Goal: Transaction & Acquisition: Obtain resource

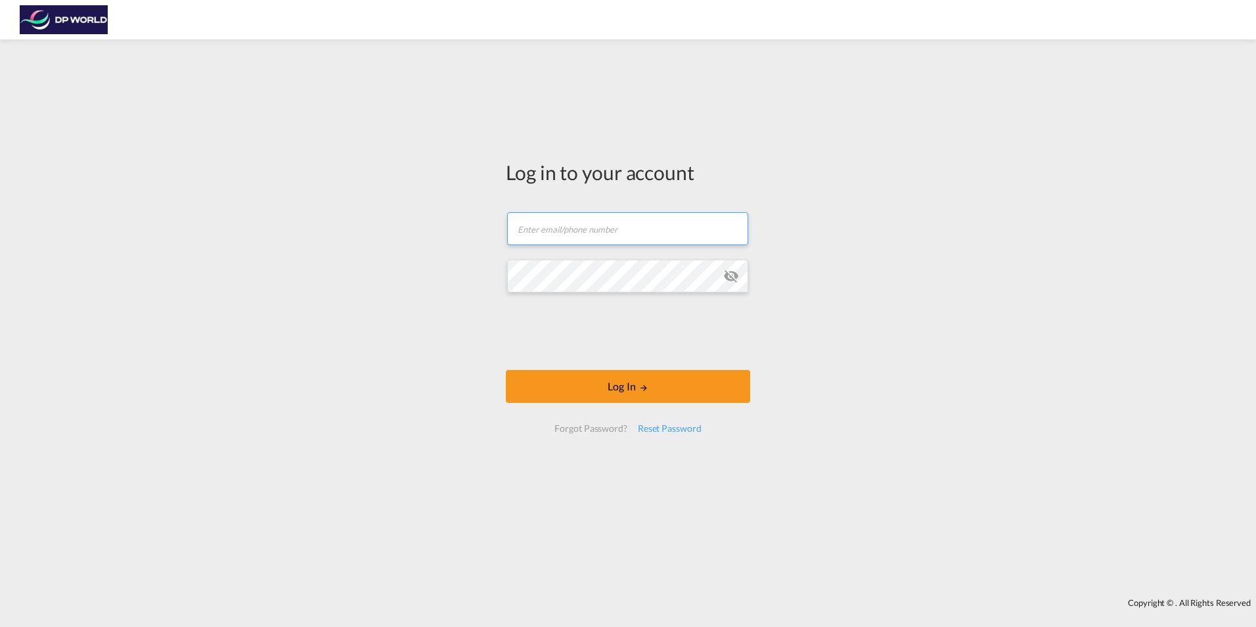
click at [579, 227] on input "text" at bounding box center [627, 228] width 241 height 33
type input "[PERSON_NAME][EMAIL_ADDRESS][DOMAIN_NAME]"
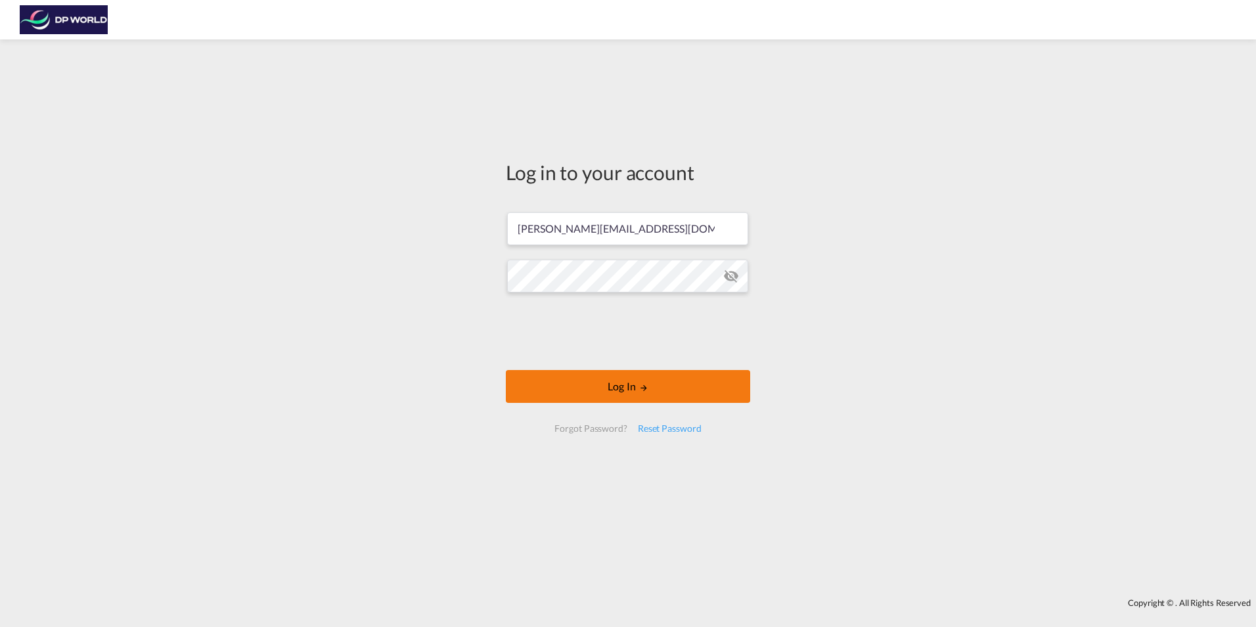
click at [623, 382] on button "Log In" at bounding box center [628, 386] width 244 height 33
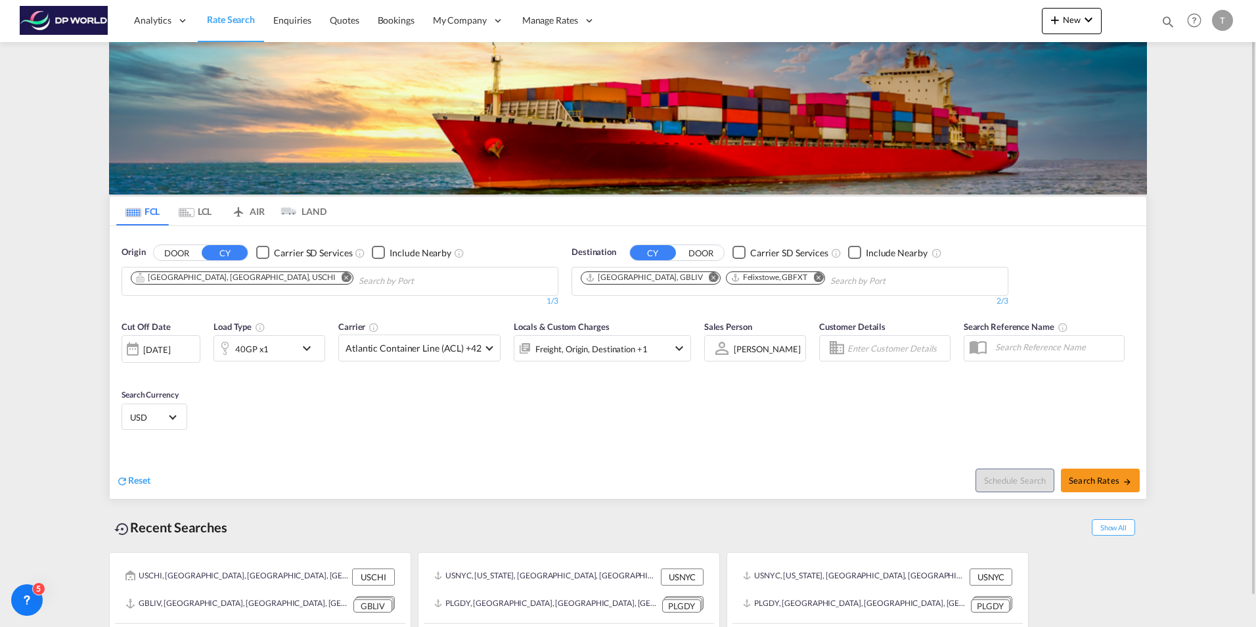
click at [342, 278] on md-icon "Remove" at bounding box center [347, 277] width 10 height 10
click at [223, 278] on input "Chips input." at bounding box center [193, 281] width 125 height 21
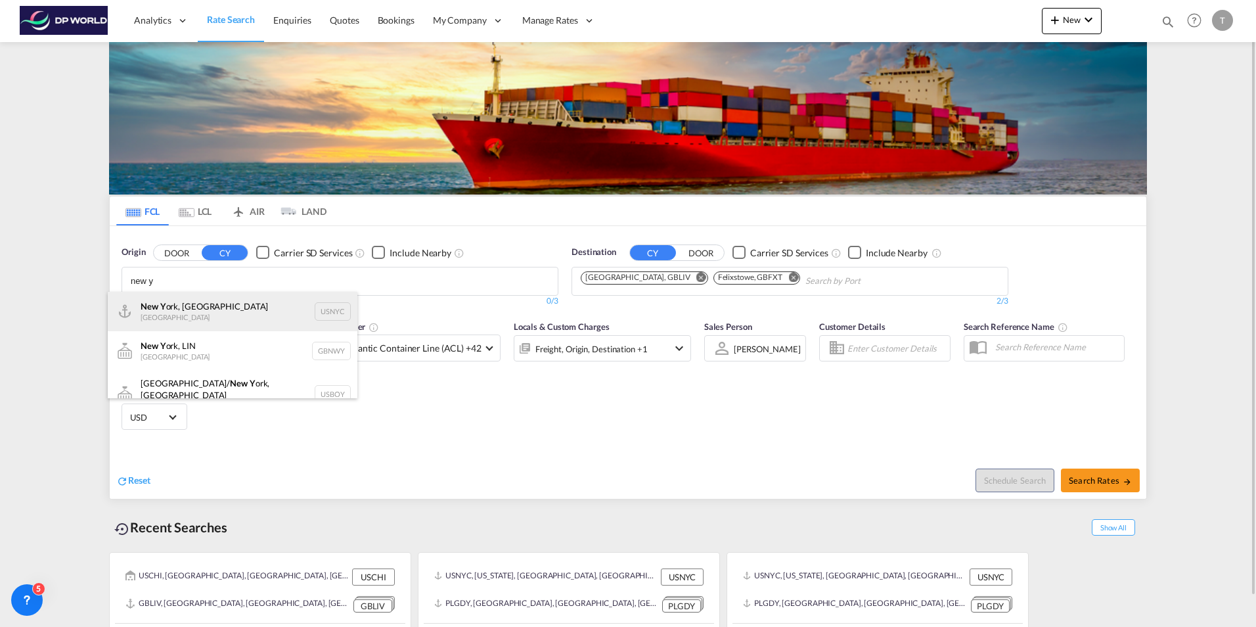
type input "new y"
drag, startPoint x: 194, startPoint y: 309, endPoint x: 441, endPoint y: 310, distance: 246.4
click at [194, 309] on div "New Y ork, [GEOGRAPHIC_DATA] [GEOGRAPHIC_DATA] USNYC" at bounding box center [233, 311] width 250 height 39
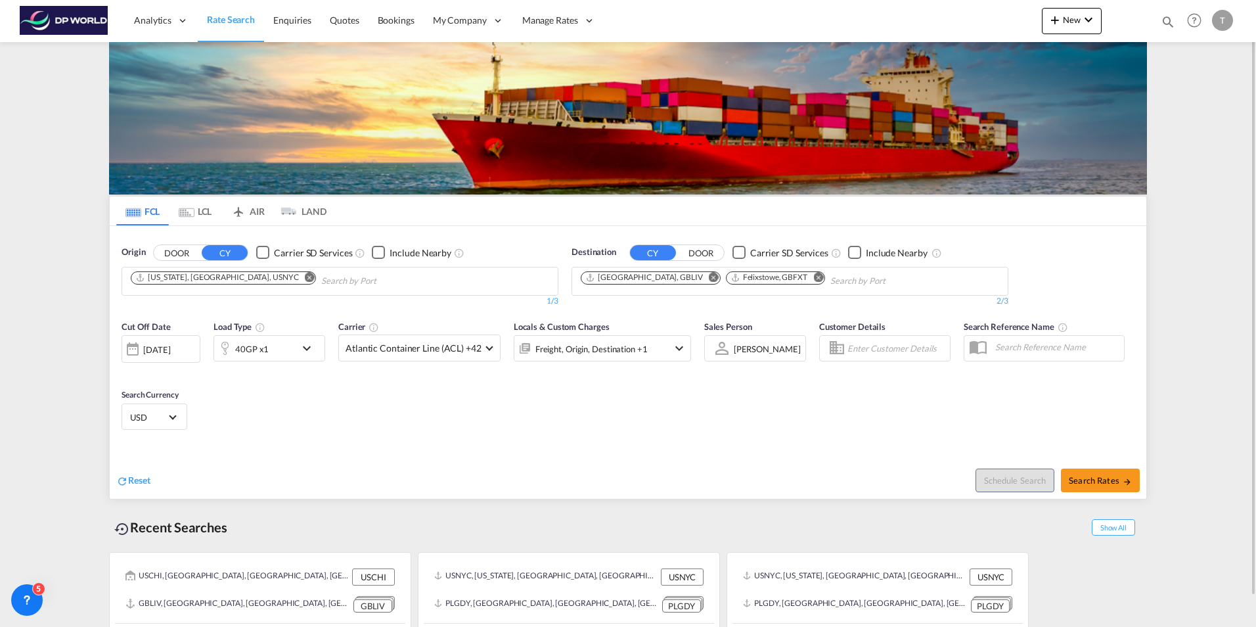
click at [709, 278] on md-icon "Remove" at bounding box center [714, 277] width 10 height 10
click at [675, 276] on md-icon "Remove" at bounding box center [673, 277] width 10 height 10
click at [634, 280] on body "Analytics Reports Dashboard Rate Search Enquiries Quotes Bookings" at bounding box center [628, 313] width 1256 height 627
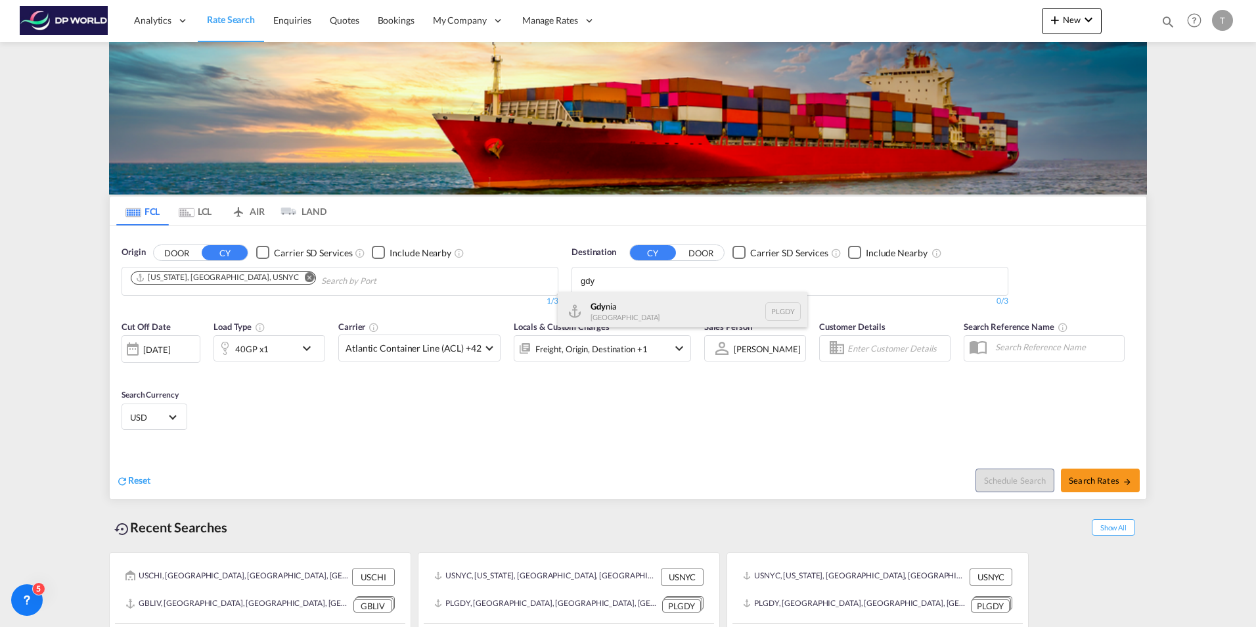
type input "gdy"
click at [614, 307] on div "Gdy nia [GEOGRAPHIC_DATA] [GEOGRAPHIC_DATA]" at bounding box center [683, 311] width 250 height 39
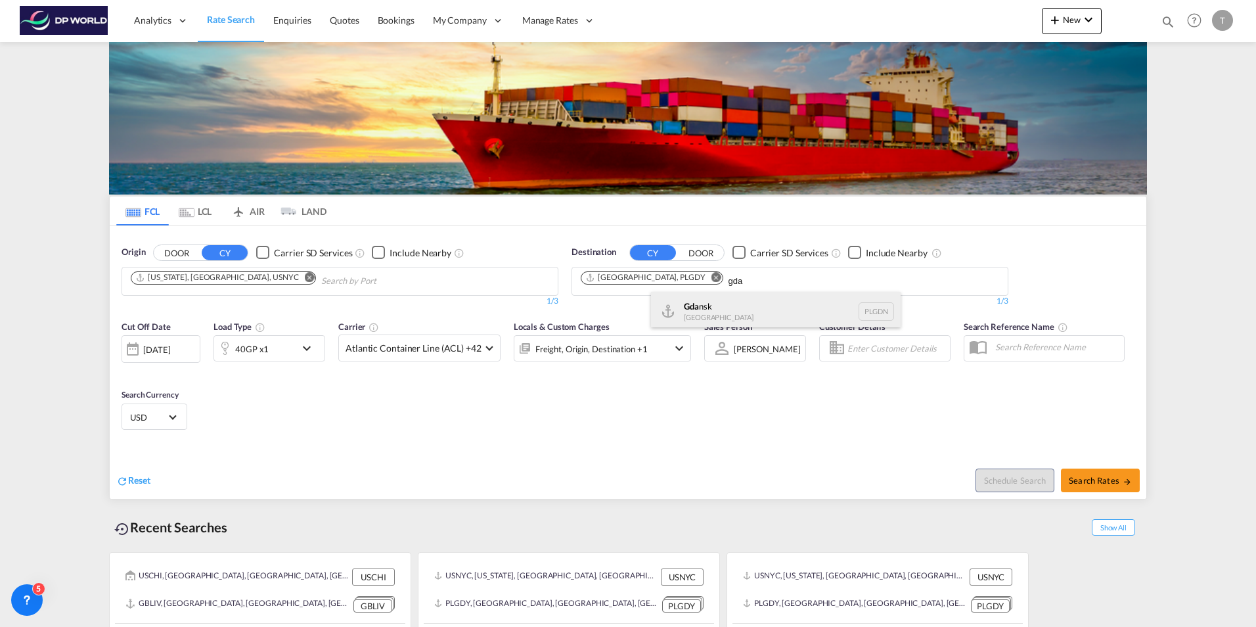
type input "gda"
click at [699, 314] on div "Gda nsk [GEOGRAPHIC_DATA] PLGDN" at bounding box center [776, 311] width 250 height 39
click at [311, 348] on md-icon "icon-chevron-down" at bounding box center [310, 348] width 22 height 16
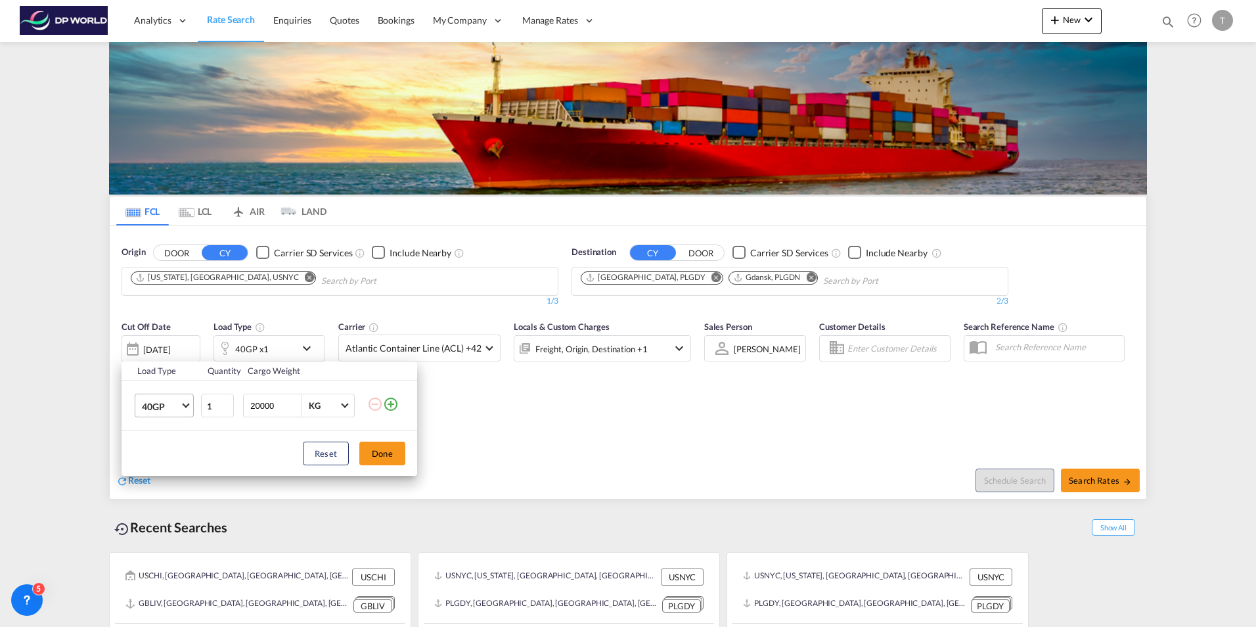
click at [166, 411] on span "40GP" at bounding box center [161, 406] width 38 height 13
click at [162, 434] on div "40HC" at bounding box center [154, 437] width 24 height 13
click at [390, 453] on button "Done" at bounding box center [382, 454] width 46 height 24
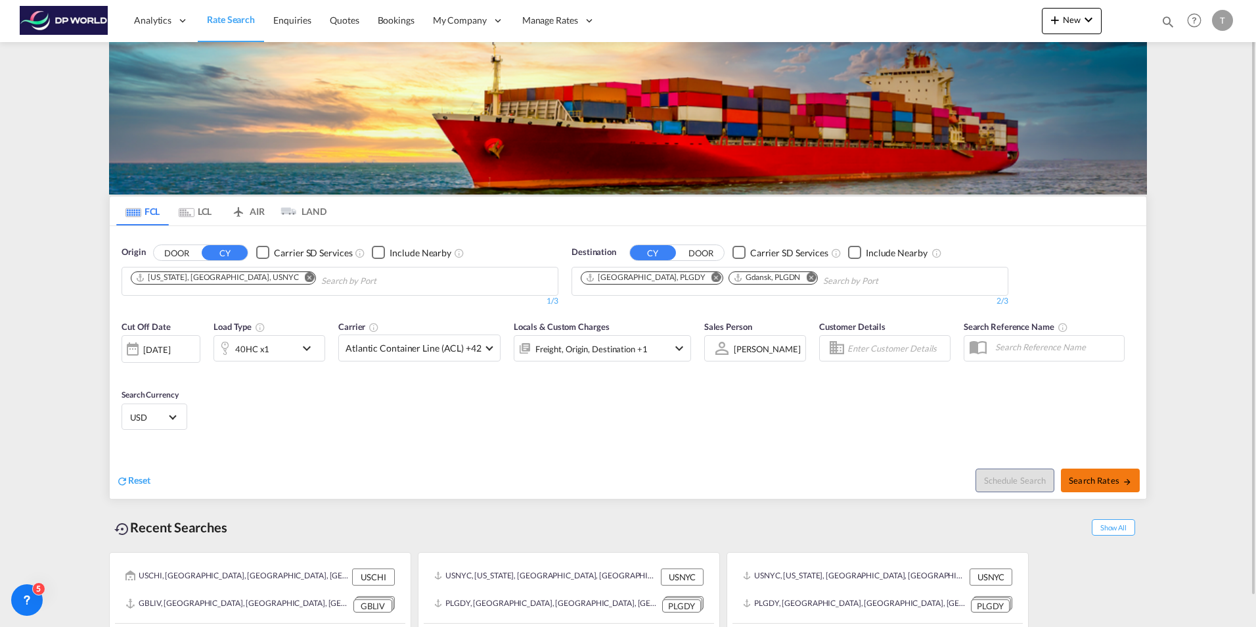
click at [1108, 475] on span "Search Rates" at bounding box center [1100, 480] width 63 height 11
type input "USNYC to PLGDY,PLGDN / [DATE]"
